Goal: Navigation & Orientation: Find specific page/section

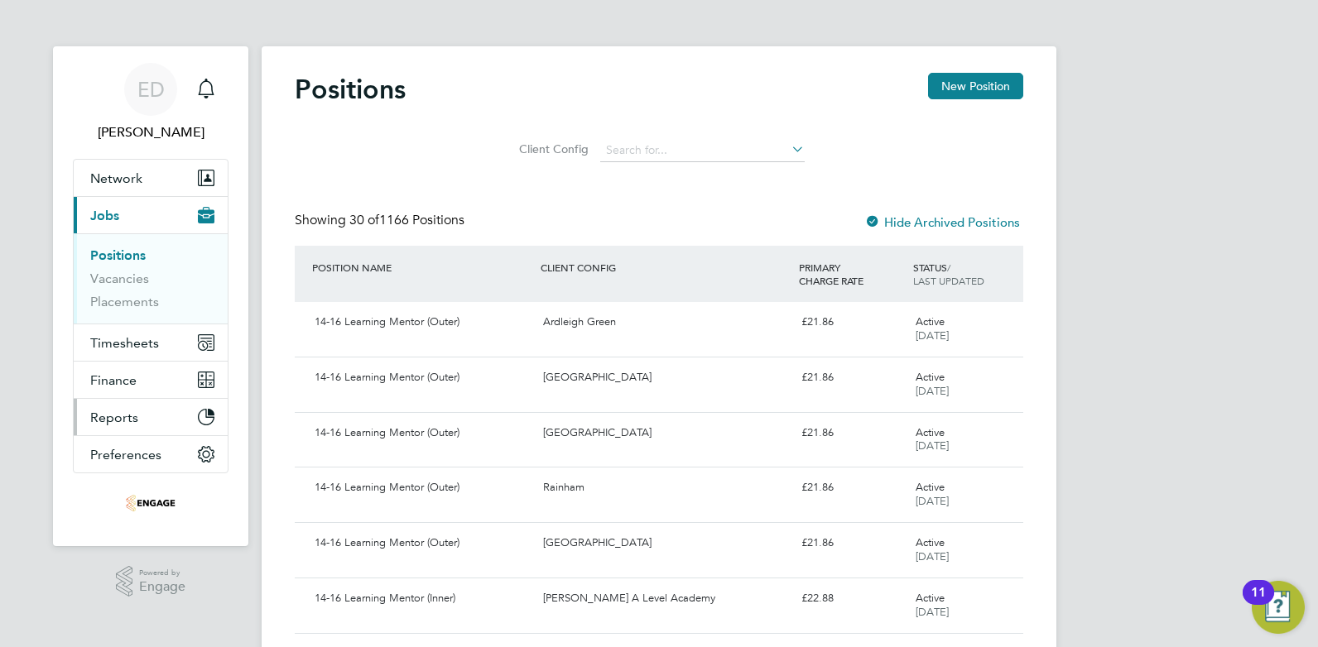
click at [164, 425] on button "Reports" at bounding box center [151, 417] width 154 height 36
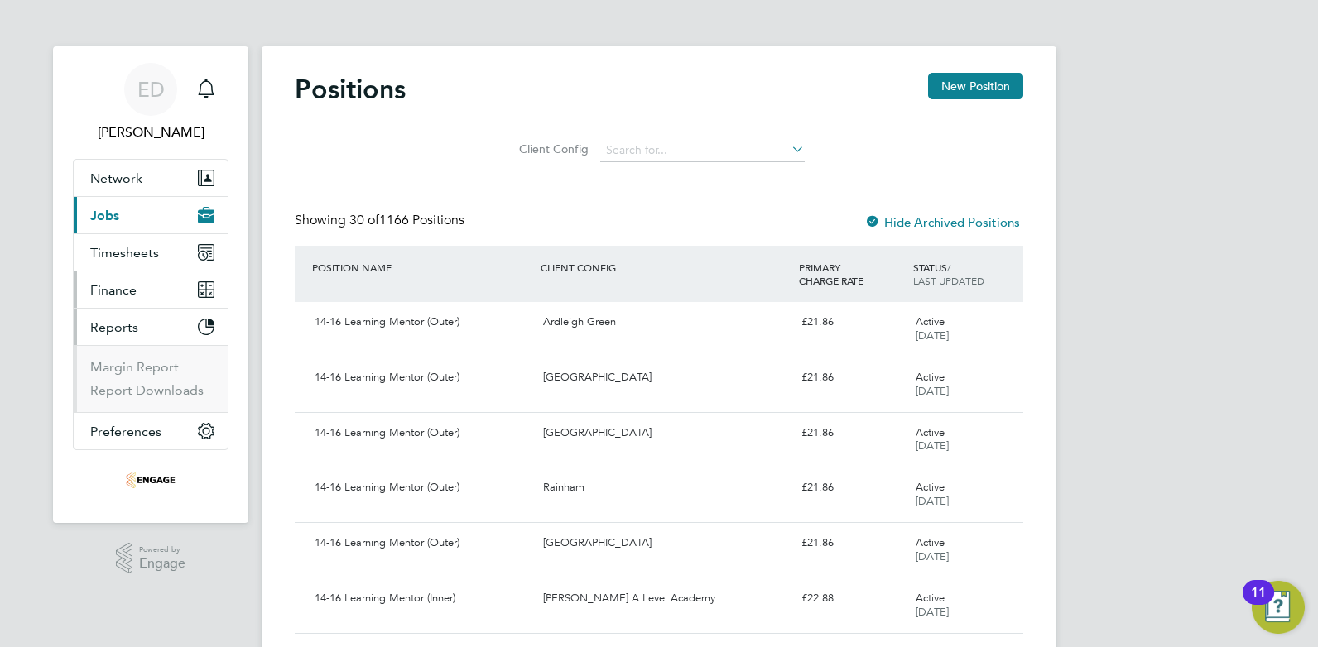
click at [139, 301] on button "Finance" at bounding box center [151, 289] width 154 height 36
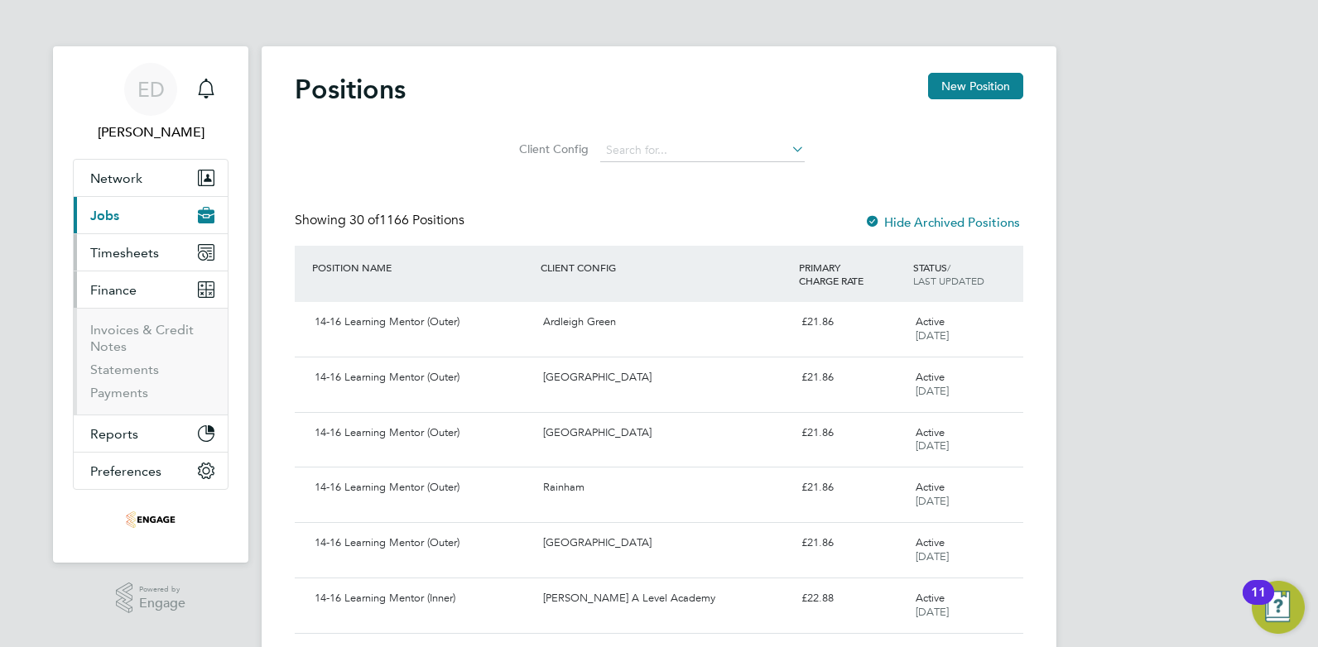
click at [137, 253] on span "Timesheets" at bounding box center [124, 253] width 69 height 16
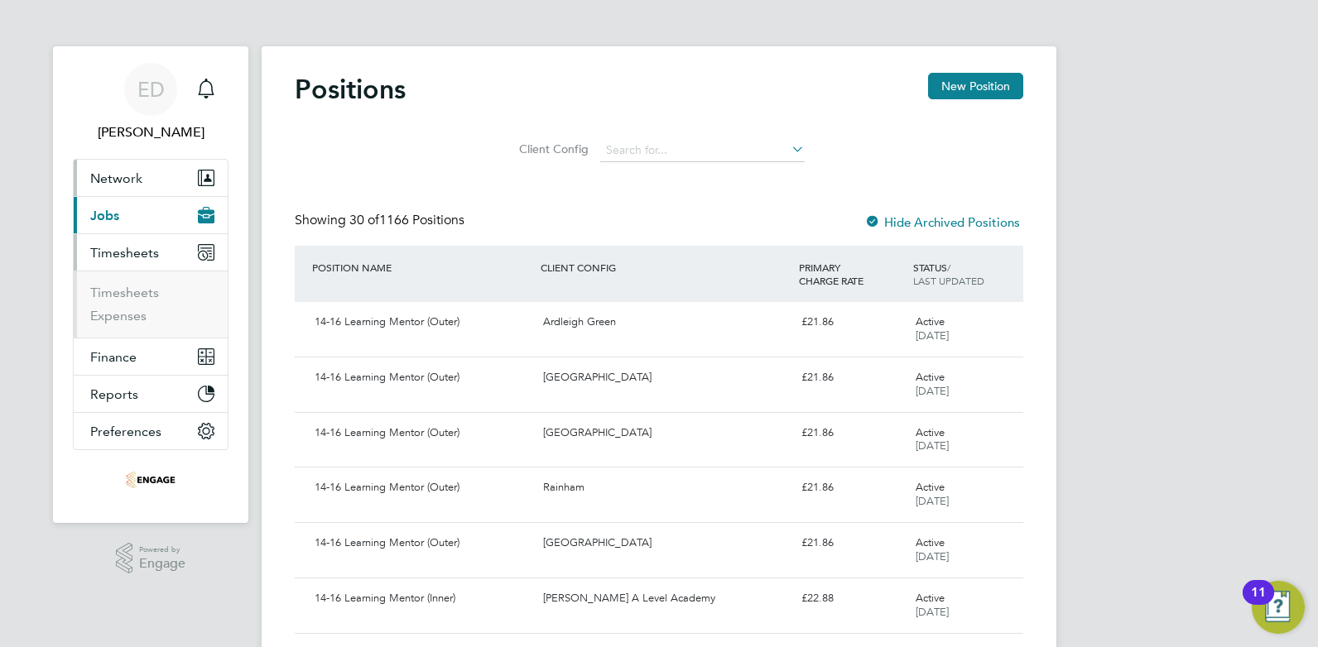
click at [121, 186] on button "Network" at bounding box center [151, 178] width 154 height 36
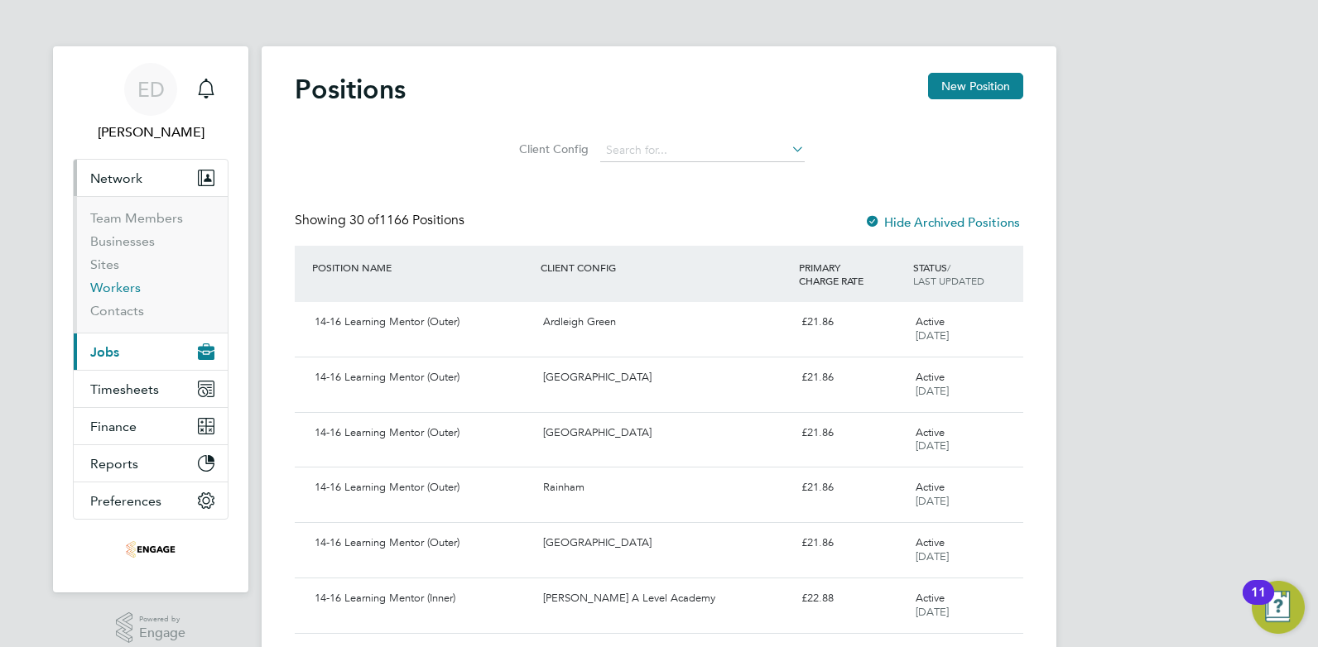
click at [122, 288] on link "Workers" at bounding box center [115, 288] width 50 height 16
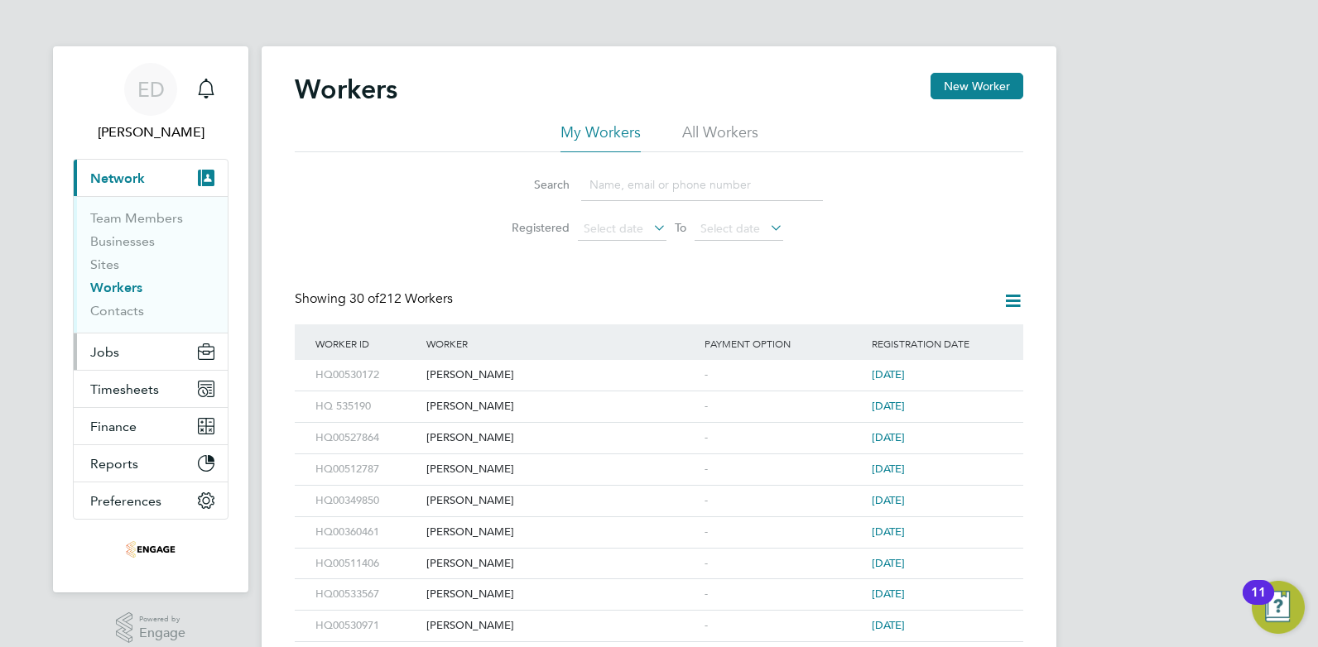
click at [142, 347] on button "Jobs" at bounding box center [151, 352] width 154 height 36
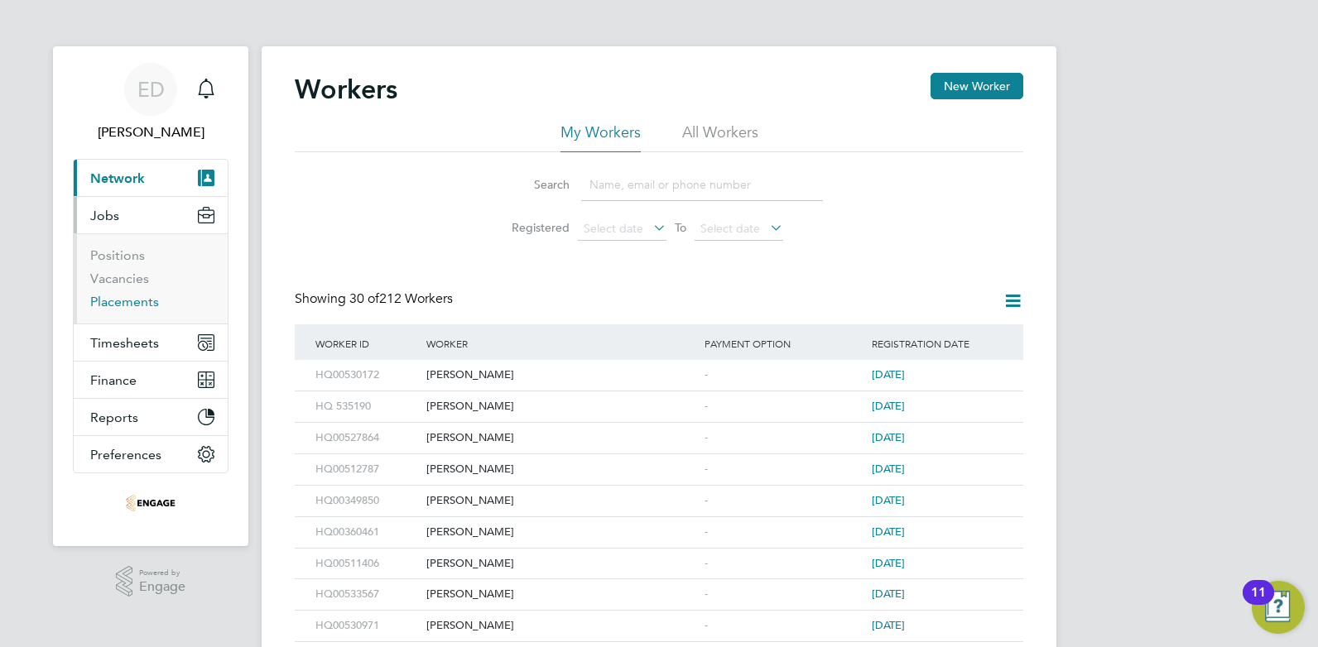
click at [132, 298] on link "Placements" at bounding box center [124, 302] width 69 height 16
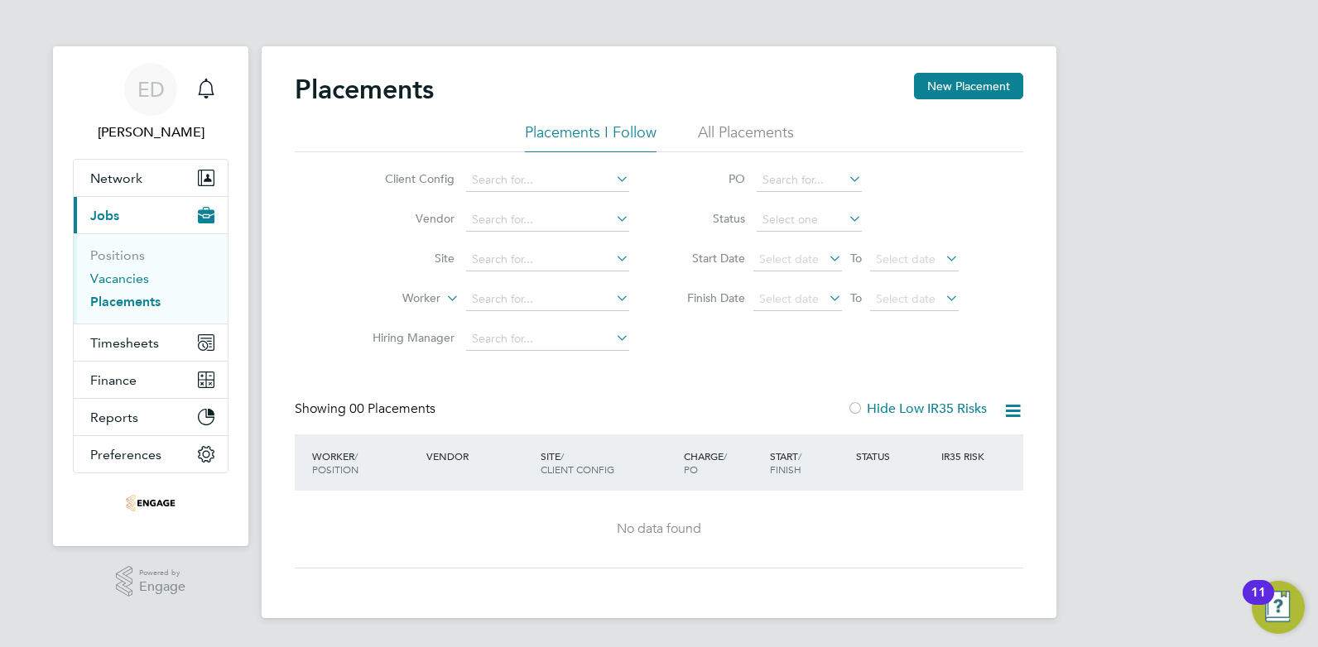
drag, startPoint x: 148, startPoint y: 252, endPoint x: 105, endPoint y: 276, distance: 49.7
click at [145, 252] on li "Positions" at bounding box center [152, 258] width 124 height 23
click at [112, 258] on link "Positions" at bounding box center [117, 255] width 55 height 16
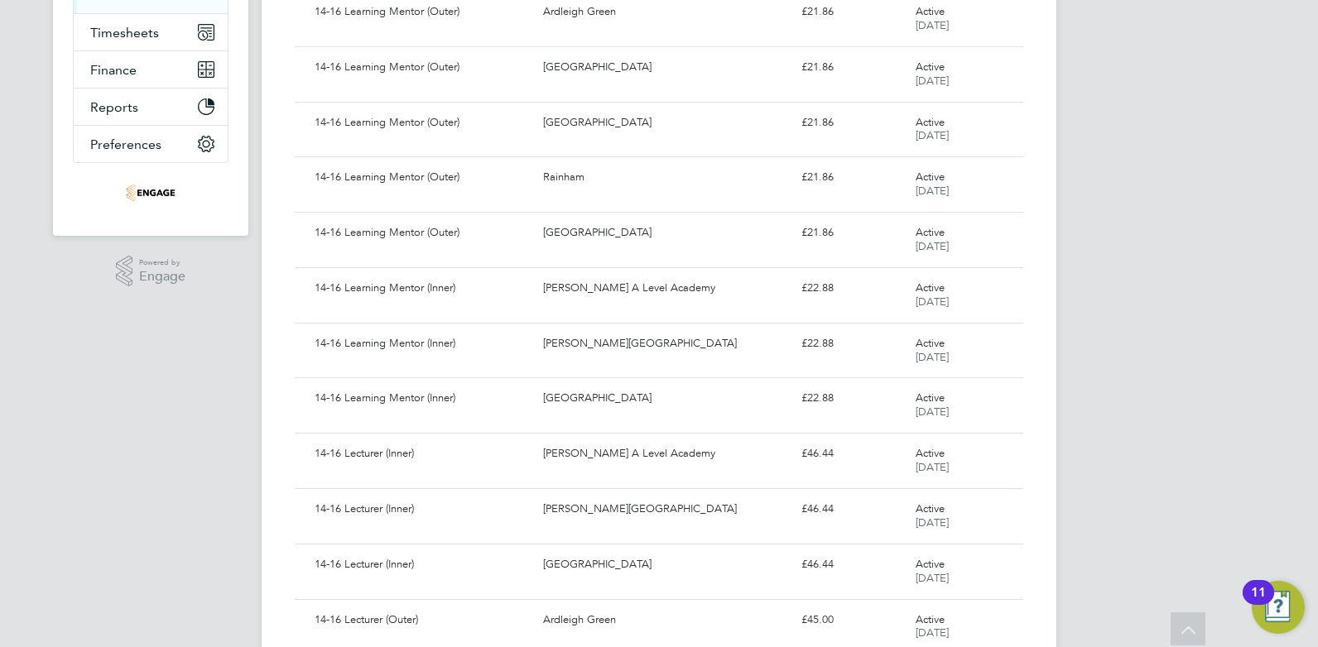
scroll to position [228, 0]
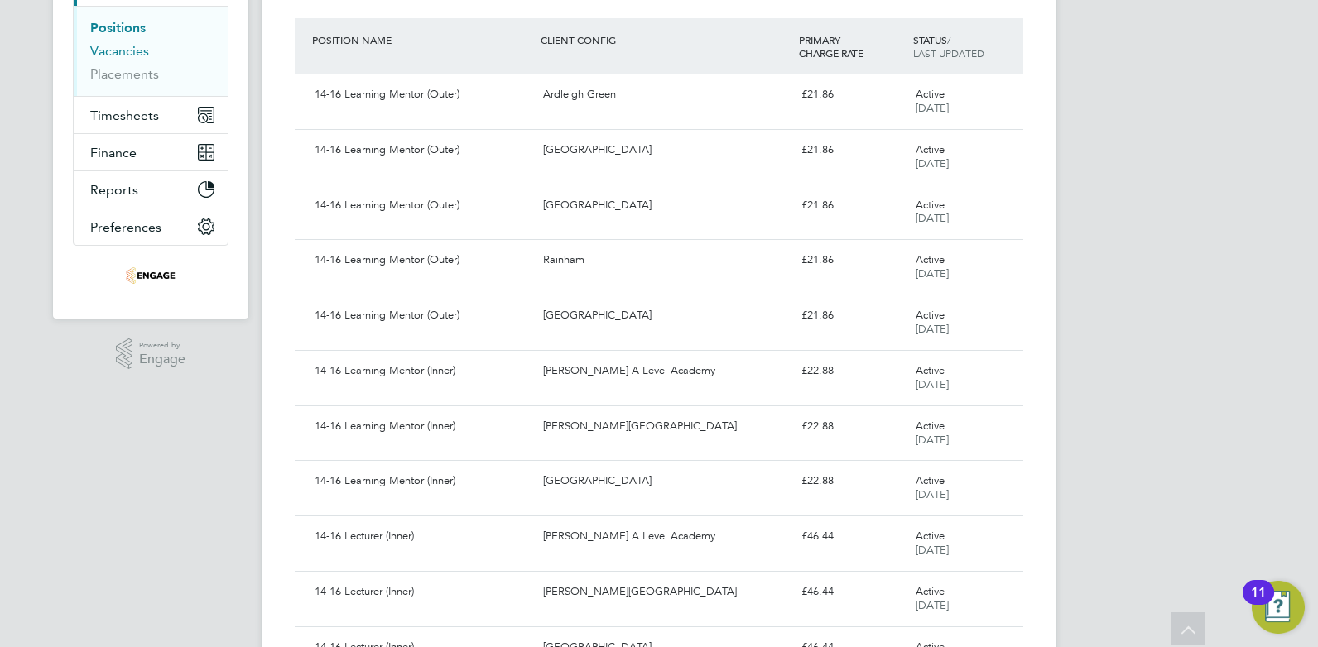
click at [116, 55] on link "Vacancies" at bounding box center [119, 51] width 59 height 16
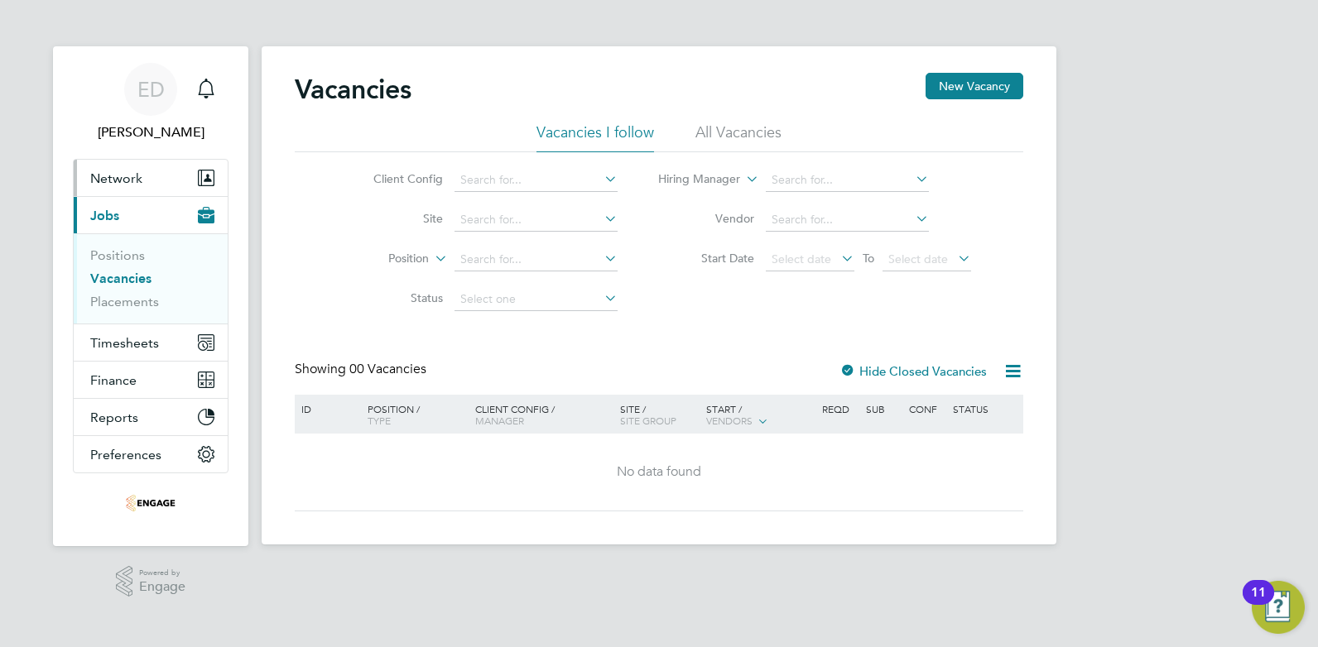
click at [142, 181] on button "Network" at bounding box center [151, 178] width 154 height 36
